Goal: Task Accomplishment & Management: Use online tool/utility

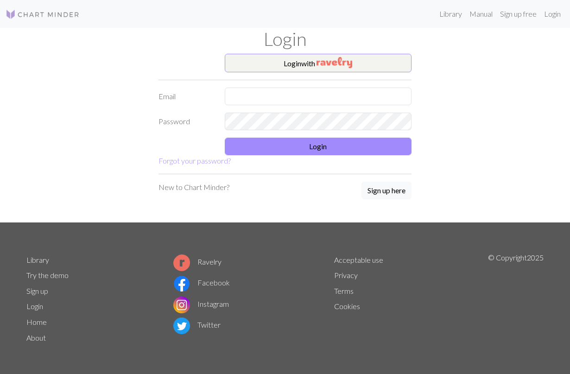
click at [281, 72] on form "Login with Email Password Login Forgot your password?" at bounding box center [284, 110] width 253 height 113
click at [280, 68] on button "Login with" at bounding box center [318, 63] width 187 height 19
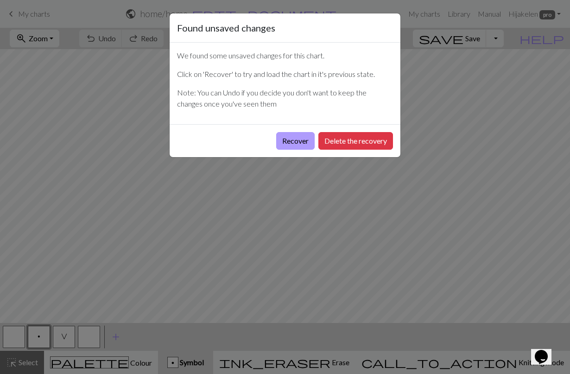
click at [294, 139] on button "Recover" at bounding box center [295, 141] width 38 height 18
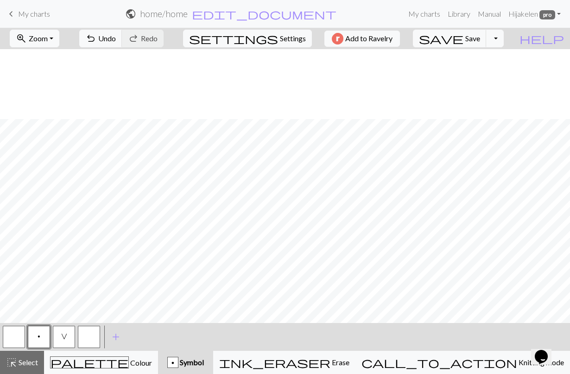
scroll to position [602, 0]
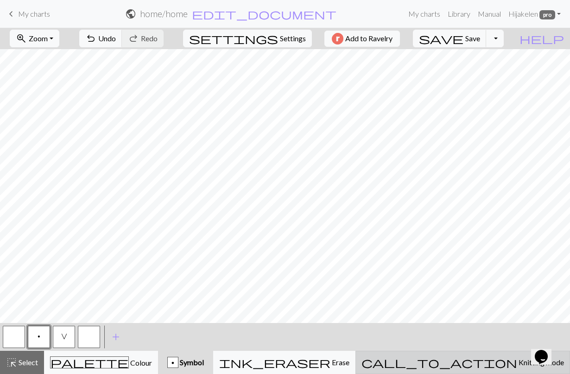
click at [473, 362] on div "call_to_action Knitting mode Knitting mode" at bounding box center [462, 362] width 202 height 11
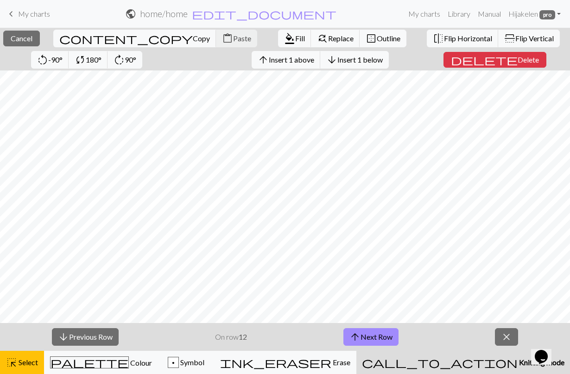
scroll to position [624, 0]
click at [105, 334] on button "arrow_downward Previous Row" at bounding box center [85, 337] width 67 height 18
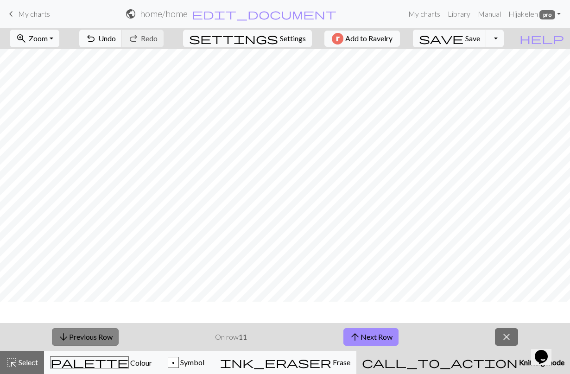
scroll to position [602, 0]
click at [107, 334] on button "arrow_downward Previous Row" at bounding box center [85, 337] width 67 height 18
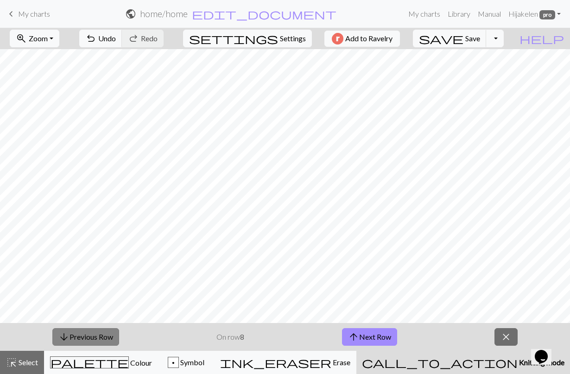
click at [107, 334] on button "arrow_downward Previous Row" at bounding box center [85, 337] width 67 height 18
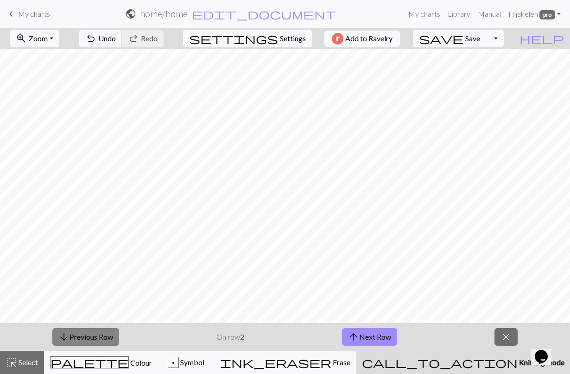
click at [107, 334] on button "arrow_downward Previous Row" at bounding box center [85, 337] width 67 height 18
click at [361, 331] on button "arrow_upward Next Row" at bounding box center [369, 337] width 55 height 18
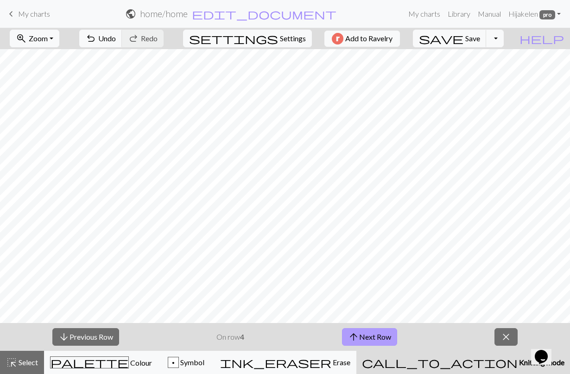
click at [361, 331] on button "arrow_upward Next Row" at bounding box center [369, 337] width 55 height 18
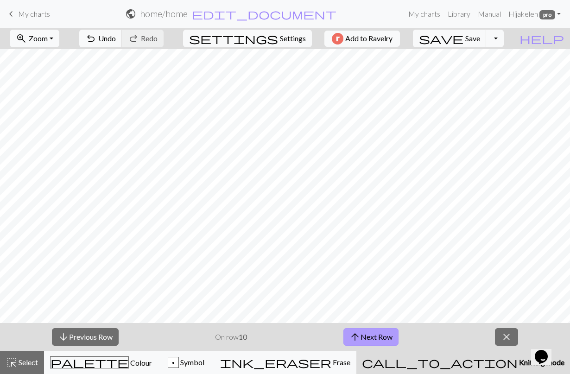
click at [361, 331] on button "arrow_upward Next Row" at bounding box center [370, 337] width 55 height 18
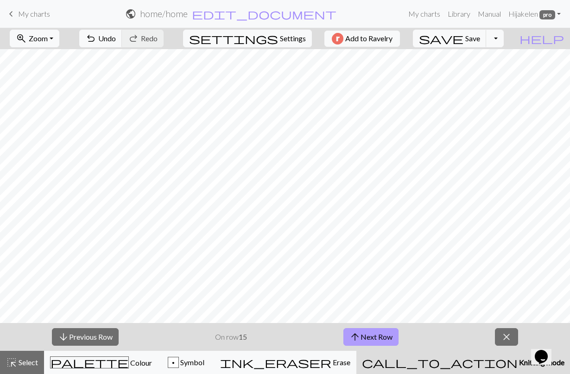
click at [361, 331] on button "arrow_upward Next Row" at bounding box center [370, 337] width 55 height 18
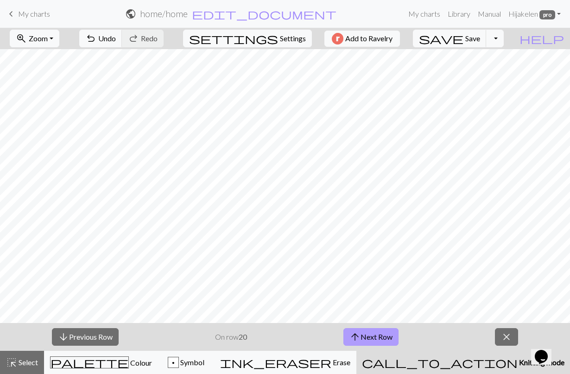
click at [361, 331] on button "arrow_upward Next Row" at bounding box center [370, 337] width 55 height 18
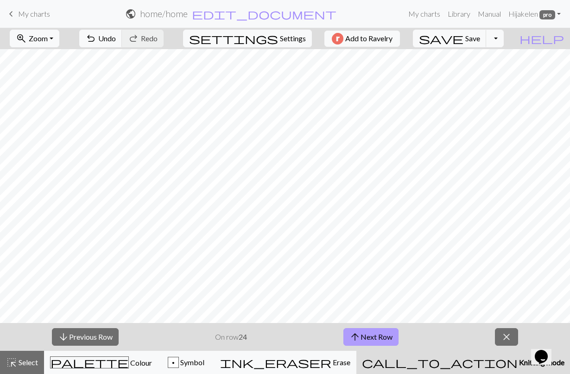
click at [361, 331] on button "arrow_upward Next Row" at bounding box center [370, 337] width 55 height 18
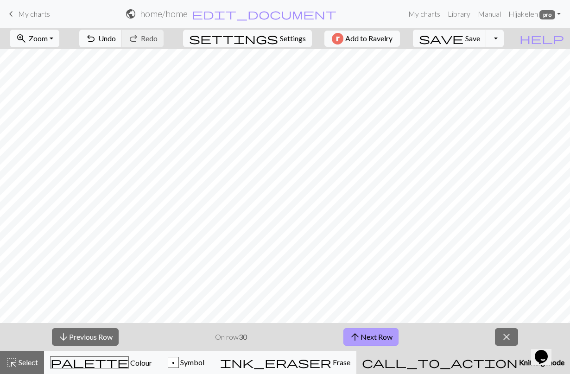
click at [361, 331] on button "arrow_upward Next Row" at bounding box center [370, 337] width 55 height 18
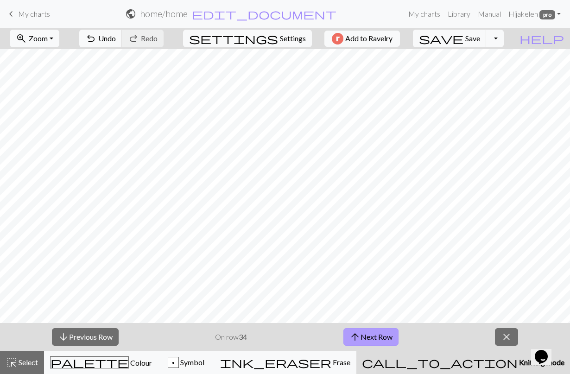
click at [361, 331] on button "arrow_upward Next Row" at bounding box center [370, 337] width 55 height 18
